Goal: Information Seeking & Learning: Learn about a topic

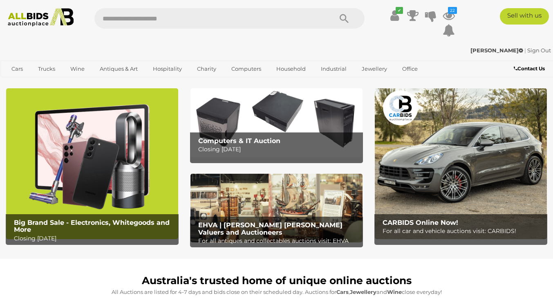
click at [450, 13] on icon "22" at bounding box center [452, 10] width 9 height 7
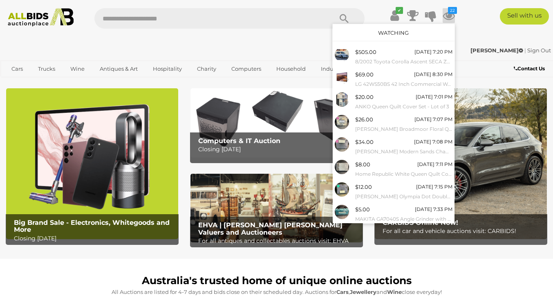
click at [391, 33] on link "Watching" at bounding box center [393, 32] width 31 height 7
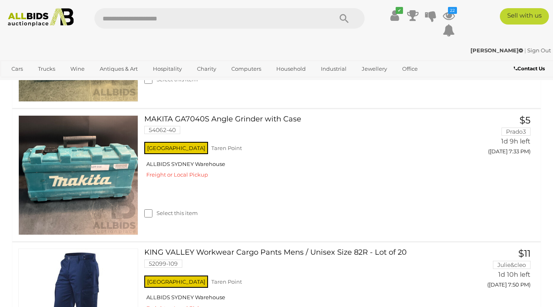
scroll to position [1064, 0]
click at [108, 122] on link at bounding box center [78, 175] width 120 height 120
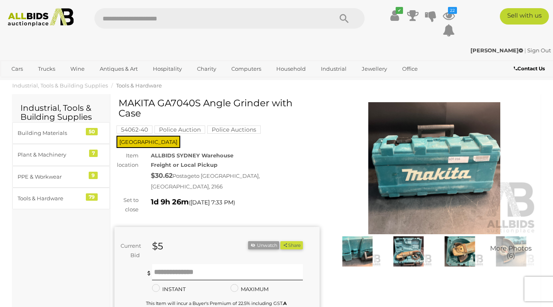
click at [407, 252] on img at bounding box center [408, 251] width 47 height 30
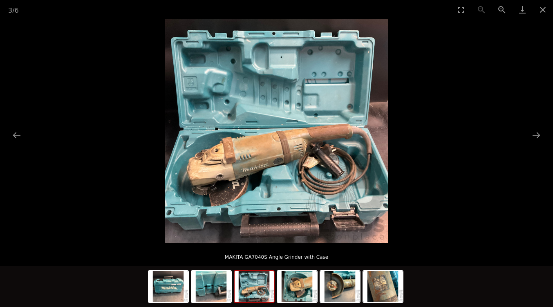
click at [535, 134] on button "Next slide" at bounding box center [536, 135] width 17 height 16
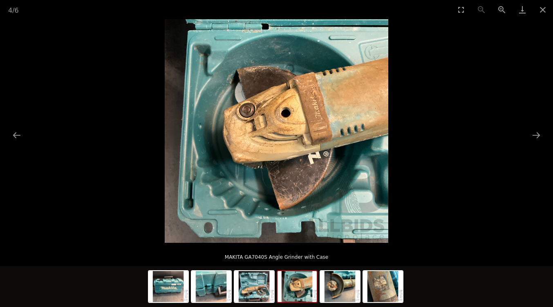
click at [535, 134] on button "Next slide" at bounding box center [536, 135] width 17 height 16
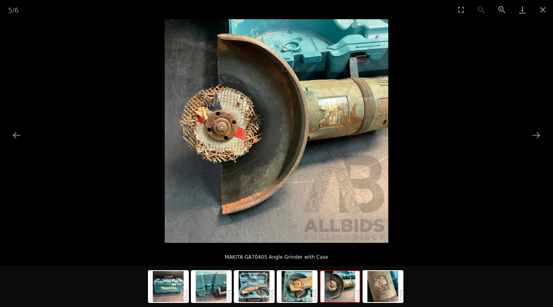
click at [535, 134] on button "Next slide" at bounding box center [536, 135] width 17 height 16
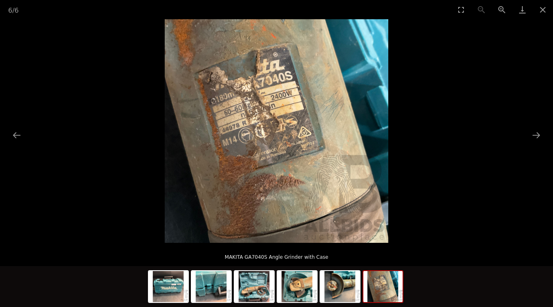
click at [535, 134] on button "Next slide" at bounding box center [536, 135] width 17 height 16
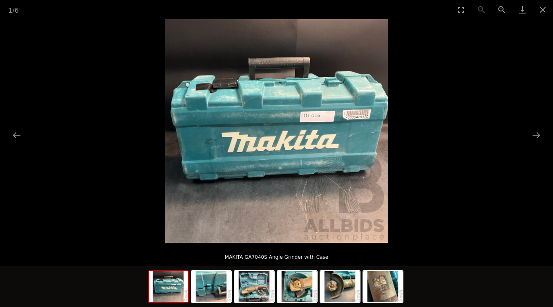
click at [535, 134] on button "Next slide" at bounding box center [536, 135] width 17 height 16
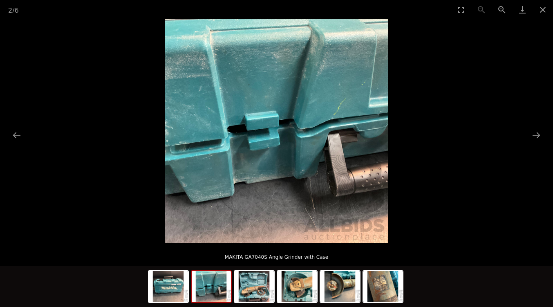
click at [535, 134] on button "Next slide" at bounding box center [536, 135] width 17 height 16
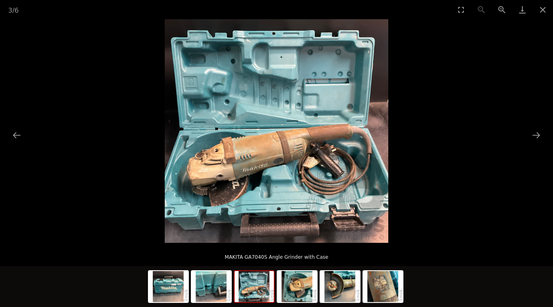
click at [535, 134] on button "Next slide" at bounding box center [536, 135] width 17 height 16
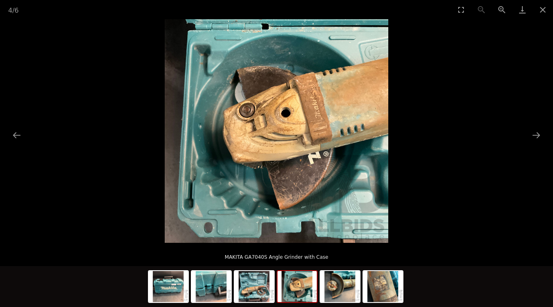
click at [540, 7] on button "Close gallery" at bounding box center [543, 9] width 20 height 19
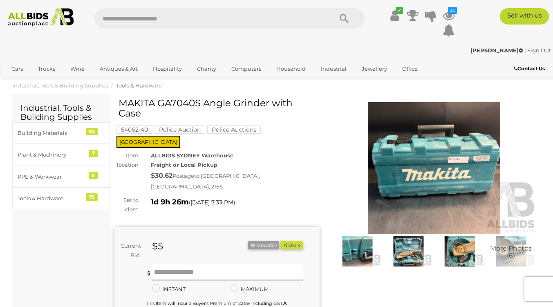
click at [169, 129] on mark "Police Auction" at bounding box center [180, 130] width 51 height 8
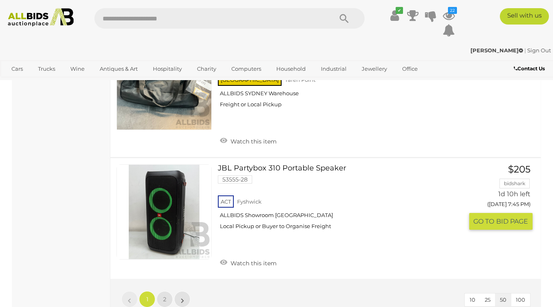
scroll to position [6218, 0]
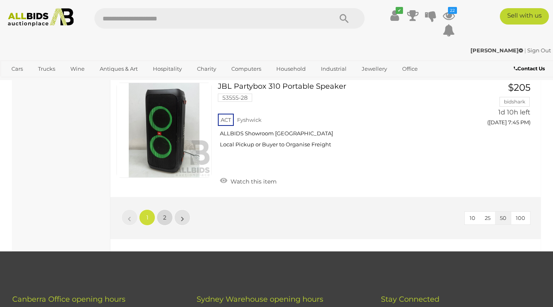
click at [165, 214] on span "2" at bounding box center [164, 217] width 3 height 7
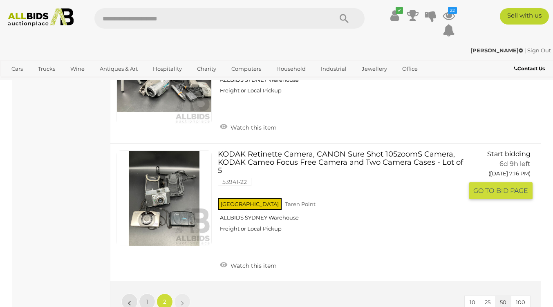
scroll to position [5566, 0]
